Goal: Check status: Check status

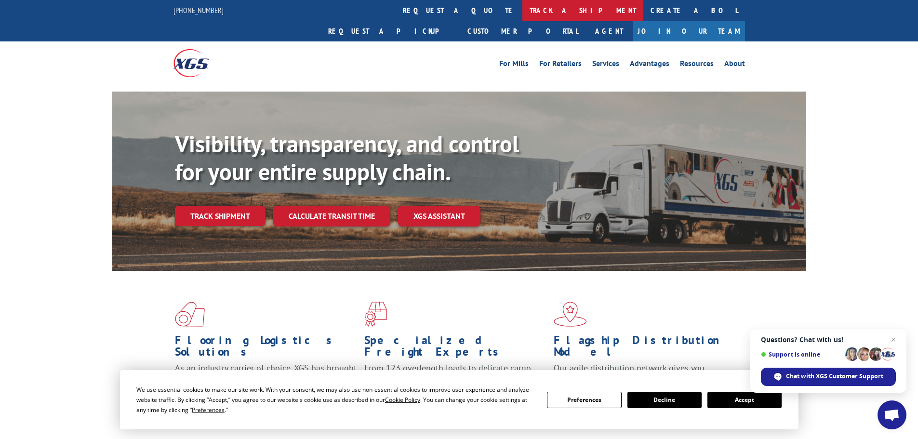
click at [522, 6] on link "track a shipment" at bounding box center [582, 10] width 121 height 21
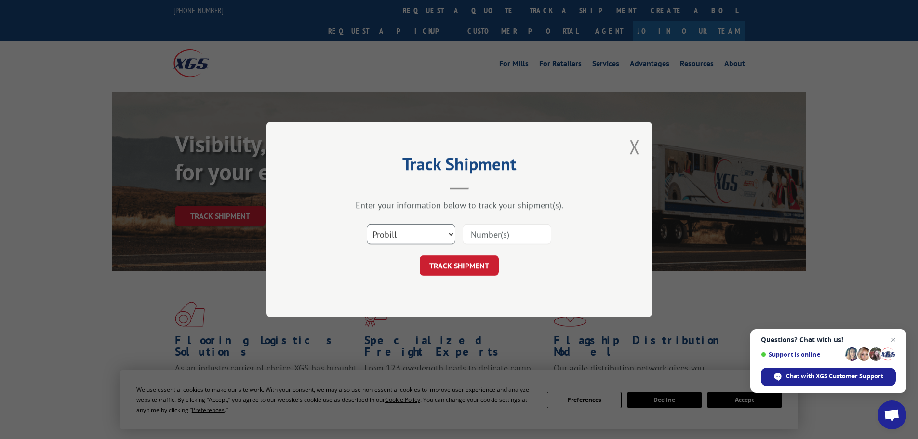
click at [402, 238] on select "Select category... Probill BOL PO" at bounding box center [411, 234] width 89 height 20
select select "bol"
click at [367, 224] on select "Select category... Probill BOL PO" at bounding box center [411, 234] width 89 height 20
click at [486, 233] on input at bounding box center [507, 234] width 89 height 20
paste input "5106087"
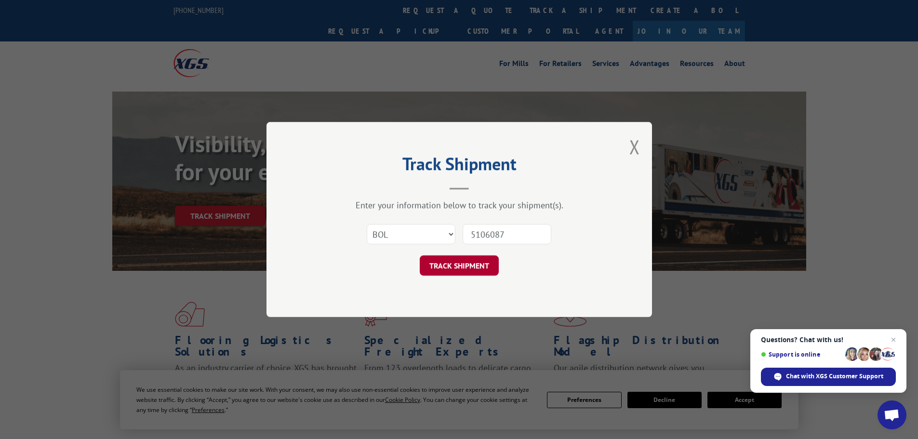
type input "5106087"
click at [450, 270] on button "TRACK SHIPMENT" at bounding box center [459, 265] width 79 height 20
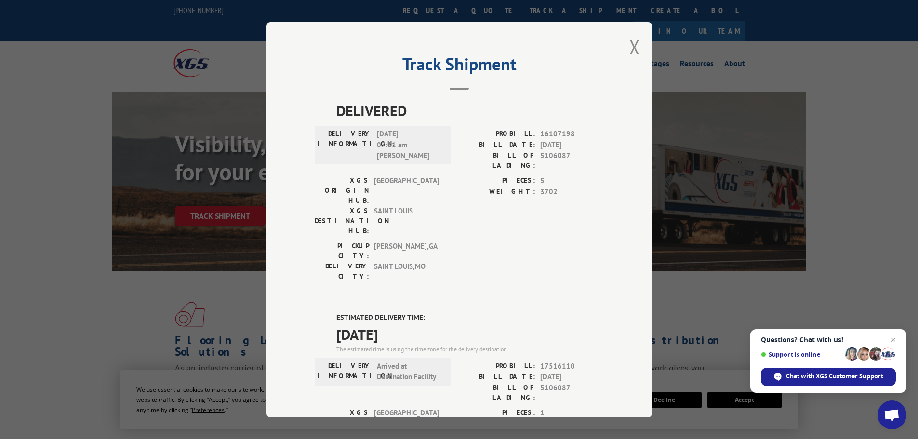
click at [100, 283] on div "Track Shipment DELIVERED DELIVERY INFORMATION: [DATE] 07:31 am [PERSON_NAME] PR…" at bounding box center [459, 219] width 918 height 439
